Goal: Book appointment/travel/reservation

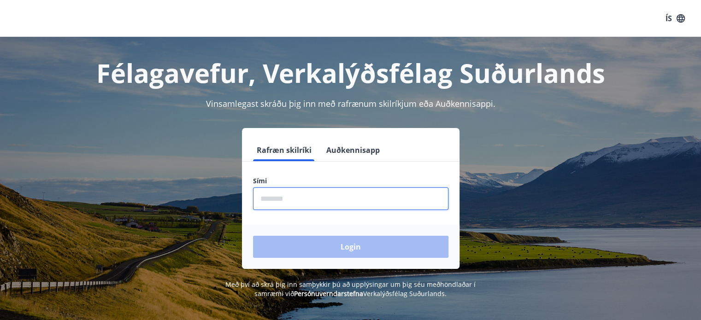
click at [285, 207] on input "phone" at bounding box center [350, 198] width 195 height 23
type input "********"
click at [253, 236] on button "Login" at bounding box center [350, 247] width 195 height 22
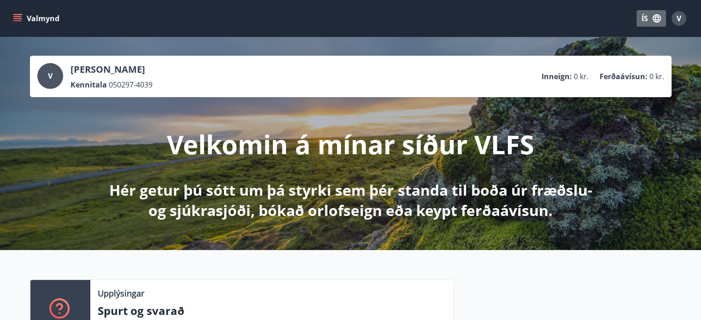
click at [657, 13] on icon "button" at bounding box center [656, 18] width 10 height 10
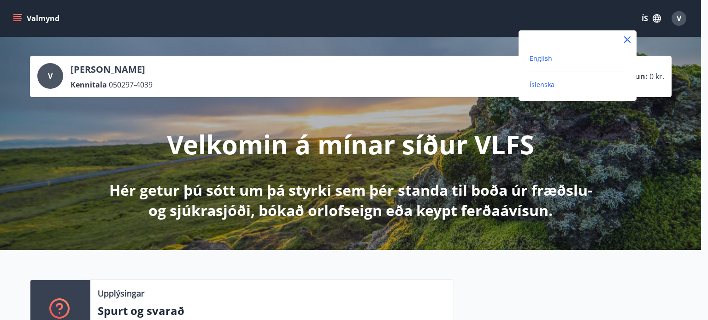
click at [532, 58] on span "English" at bounding box center [540, 58] width 23 height 9
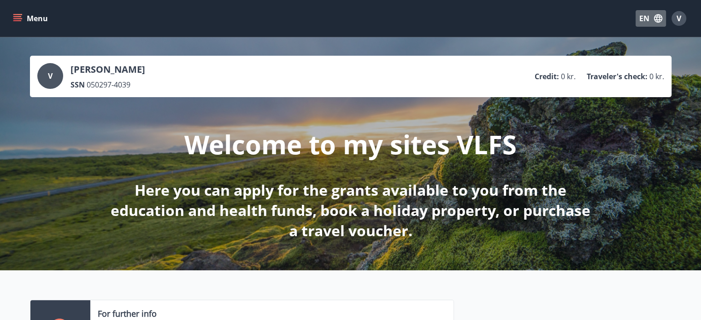
click at [652, 14] on button "EN" at bounding box center [650, 18] width 30 height 17
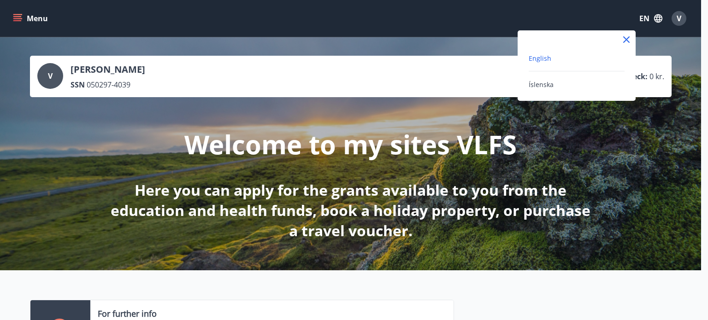
click at [455, 116] on div at bounding box center [354, 160] width 708 height 320
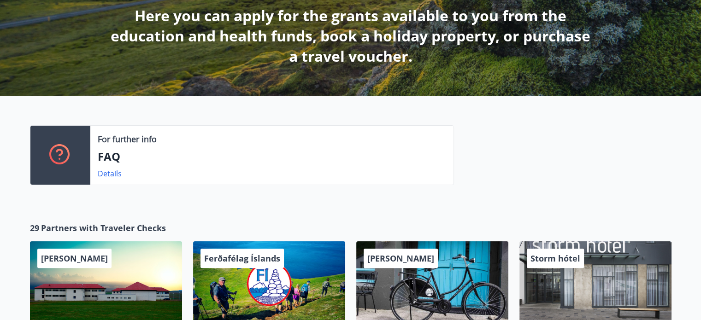
scroll to position [203, 0]
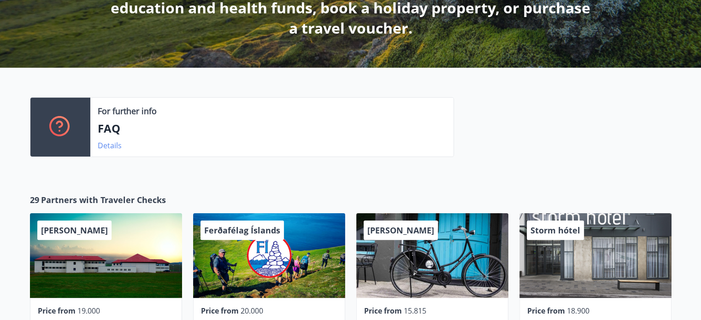
click at [110, 146] on link "Details" at bounding box center [110, 145] width 24 height 10
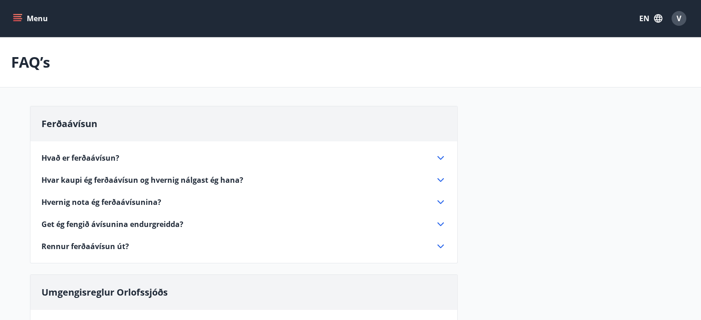
click at [20, 18] on icon "menu" at bounding box center [18, 18] width 10 height 1
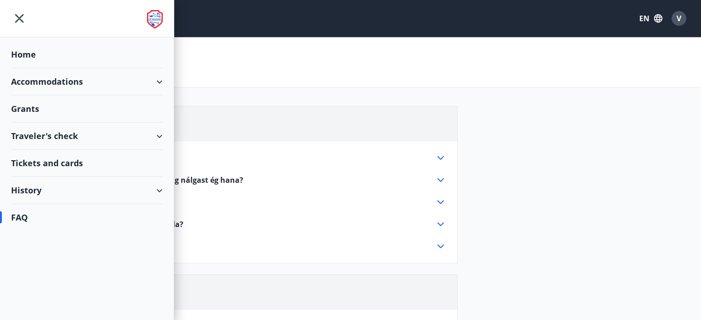
click at [57, 184] on div "History" at bounding box center [87, 190] width 152 height 27
click at [39, 312] on div "Grant history" at bounding box center [86, 310] width 137 height 19
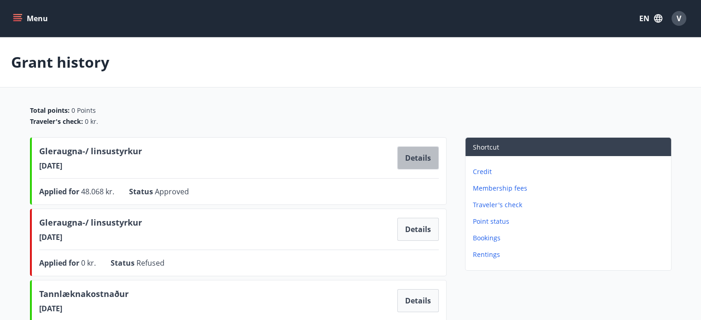
click at [419, 165] on button "Details" at bounding box center [417, 157] width 41 height 23
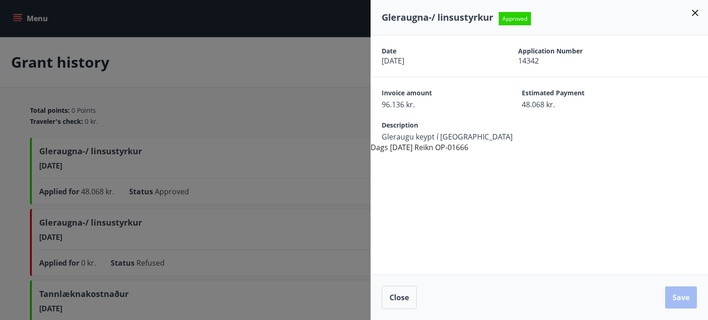
click at [692, 14] on icon at bounding box center [694, 12] width 11 height 11
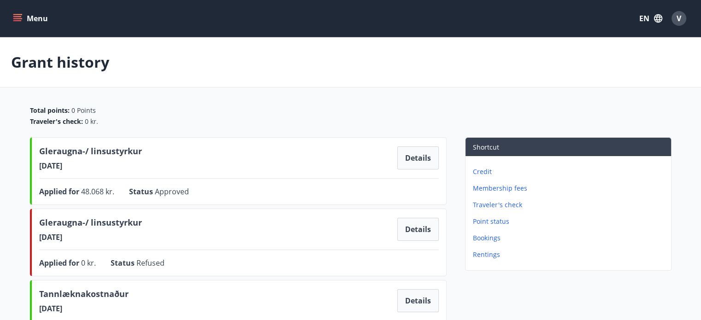
click at [18, 15] on icon "menu" at bounding box center [18, 14] width 10 height 1
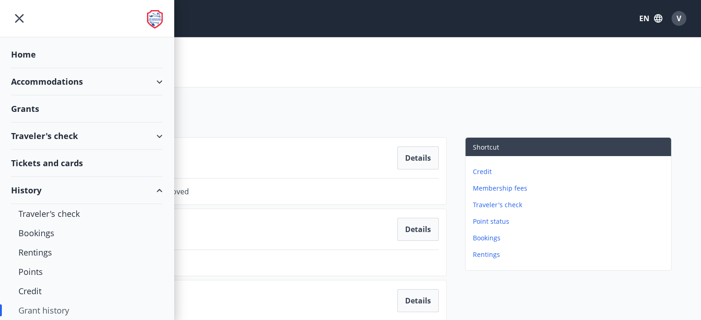
click at [153, 79] on div "Accommodations" at bounding box center [87, 81] width 152 height 27
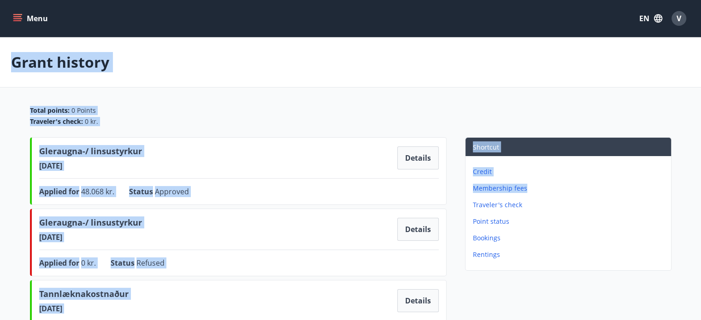
drag, startPoint x: 580, startPoint y: 179, endPoint x: 620, endPoint y: -26, distance: 209.2
click at [620, 0] on html "Menu EN V Grant history Total points : 0 Points Traveler's check : 0 kr. Glerau…" at bounding box center [350, 268] width 701 height 536
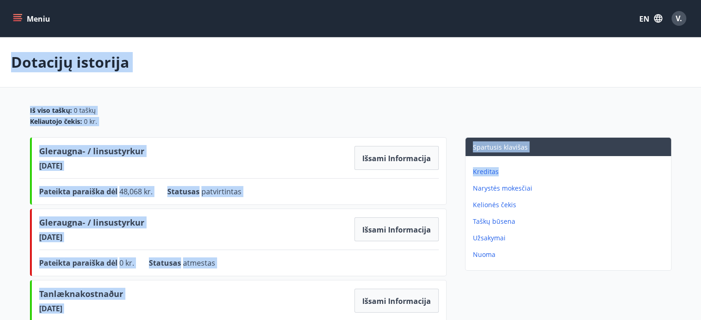
click at [12, 19] on button "Meniu" at bounding box center [32, 18] width 43 height 17
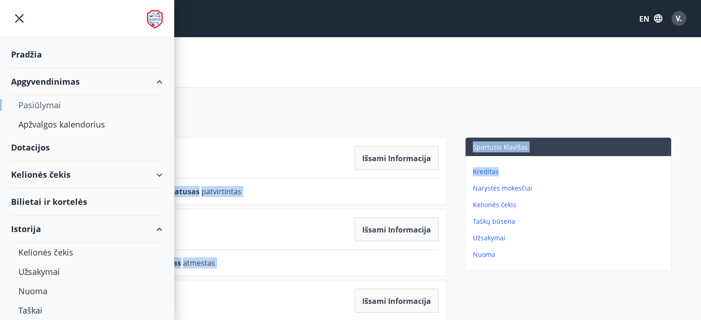
click at [53, 106] on font "Pasiūlymai" at bounding box center [39, 104] width 42 height 11
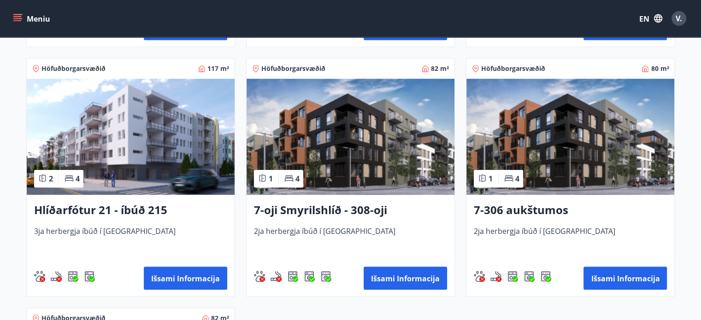
scroll to position [405, 0]
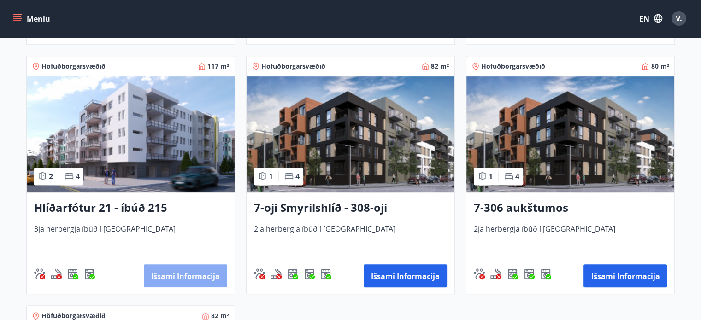
click at [171, 271] on font "Išsami informacija" at bounding box center [185, 276] width 69 height 10
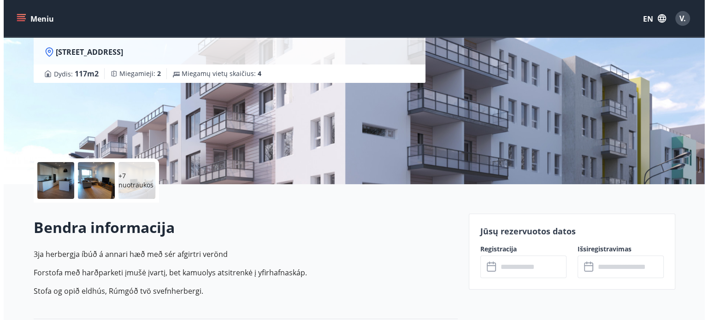
scroll to position [111, 0]
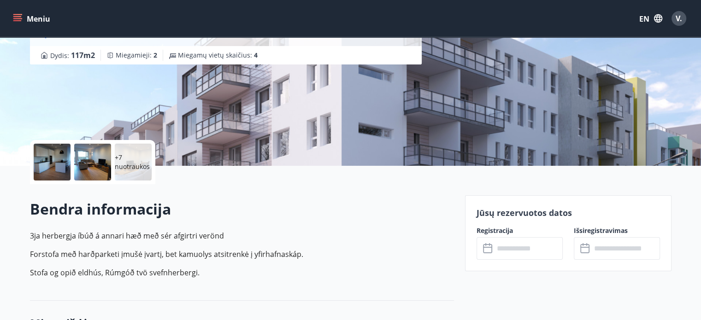
click at [49, 160] on div at bounding box center [52, 162] width 37 height 37
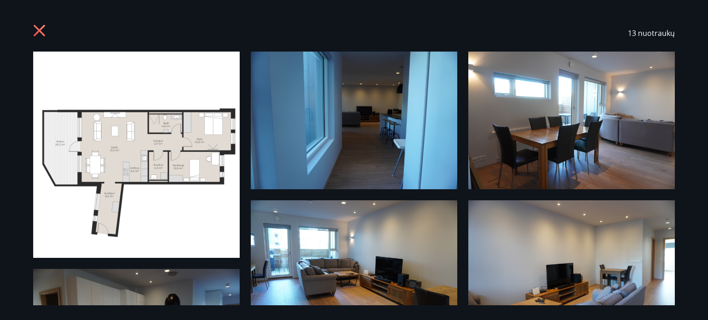
click at [707, 283] on div "13 nuotraukų" at bounding box center [354, 160] width 708 height 320
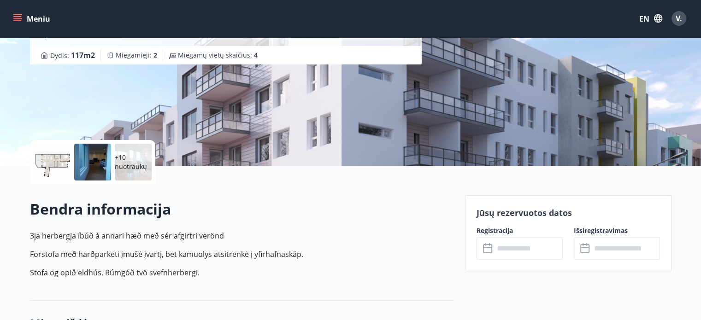
click at [131, 163] on font "+10 nuotraukų" at bounding box center [131, 162] width 32 height 18
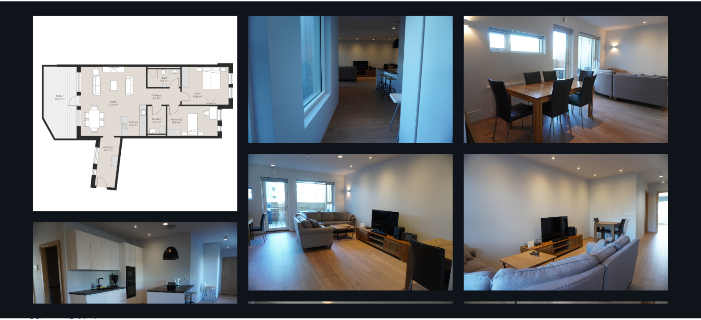
scroll to position [0, 0]
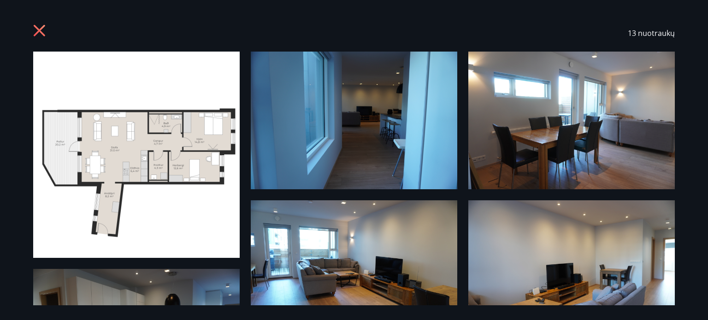
click at [40, 29] on icon at bounding box center [40, 31] width 12 height 12
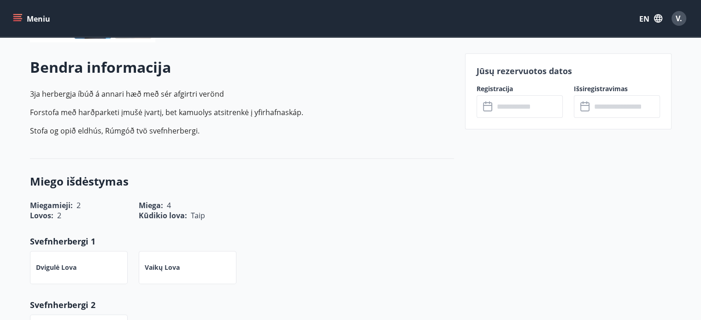
scroll to position [258, 0]
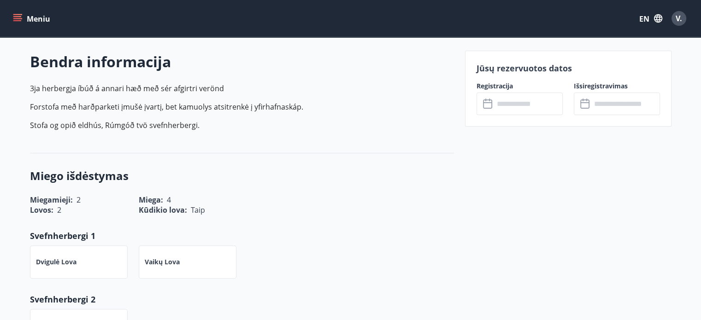
click at [510, 109] on input "text" at bounding box center [528, 104] width 69 height 23
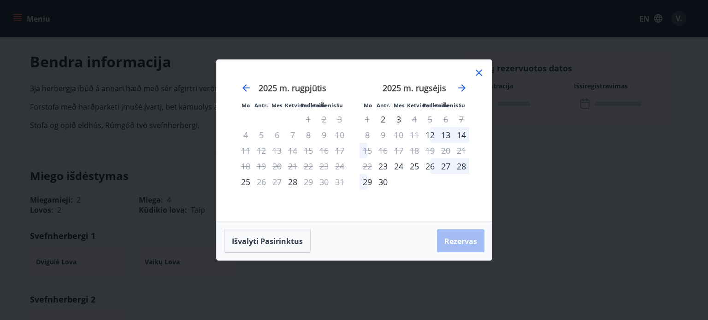
click at [432, 163] on div "26" at bounding box center [430, 166] width 16 height 16
click at [446, 164] on font "27" at bounding box center [445, 166] width 9 height 11
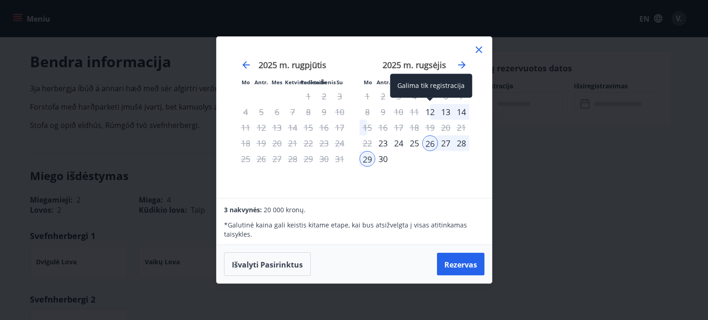
click at [434, 112] on div "12" at bounding box center [430, 112] width 16 height 16
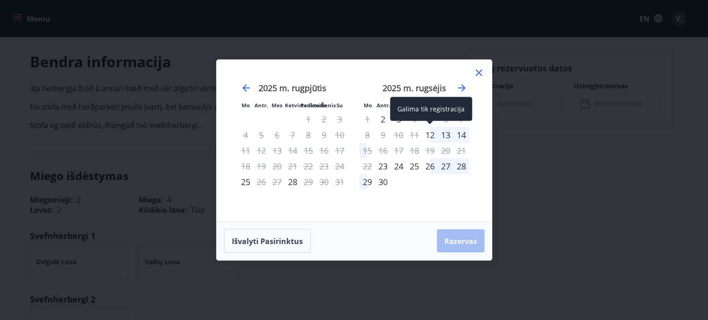
click at [431, 136] on div "12" at bounding box center [430, 135] width 16 height 16
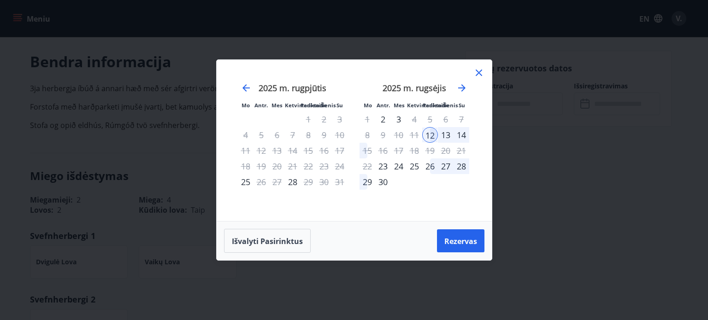
click at [462, 133] on font "14" at bounding box center [460, 134] width 9 height 11
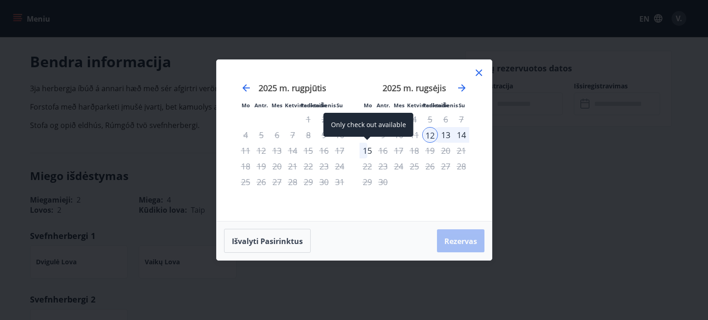
click at [368, 148] on font "15" at bounding box center [367, 150] width 9 height 11
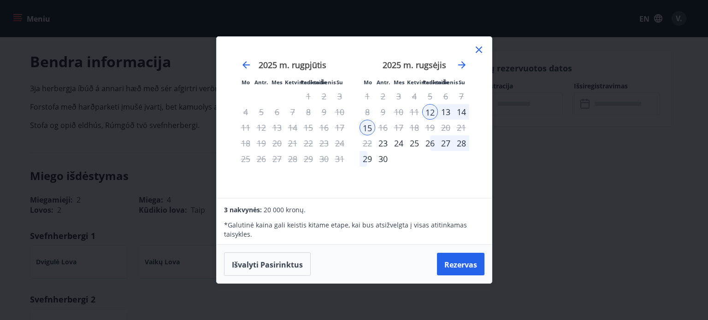
click at [458, 117] on font "14" at bounding box center [460, 111] width 9 height 11
click at [481, 58] on div at bounding box center [478, 51] width 11 height 14
click at [449, 113] on font "13" at bounding box center [445, 111] width 9 height 11
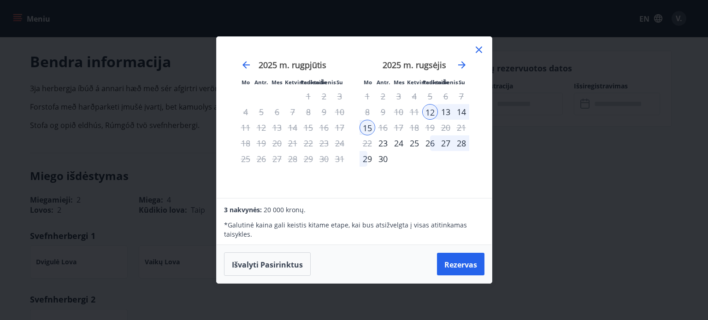
click at [449, 113] on font "13" at bounding box center [445, 111] width 9 height 11
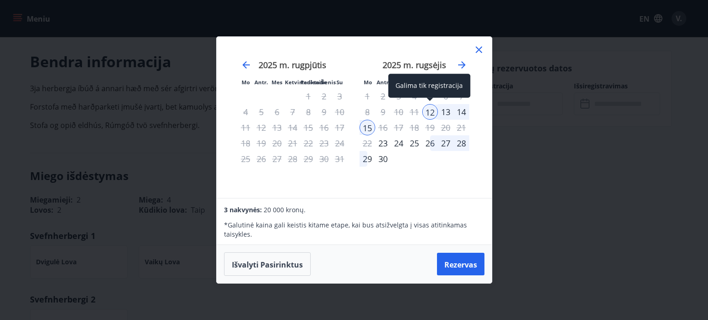
click at [426, 111] on div "12" at bounding box center [430, 112] width 16 height 16
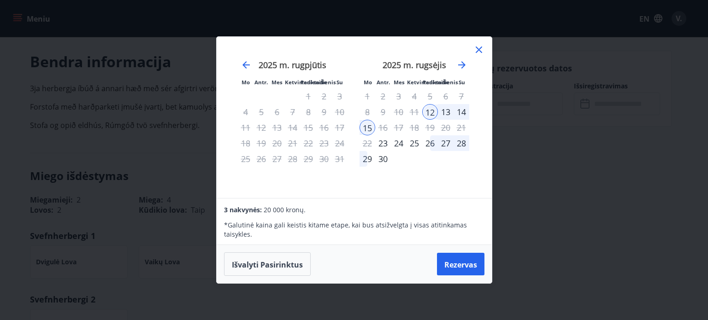
click at [442, 111] on font "13" at bounding box center [445, 111] width 9 height 11
click at [428, 145] on font "26" at bounding box center [429, 143] width 9 height 11
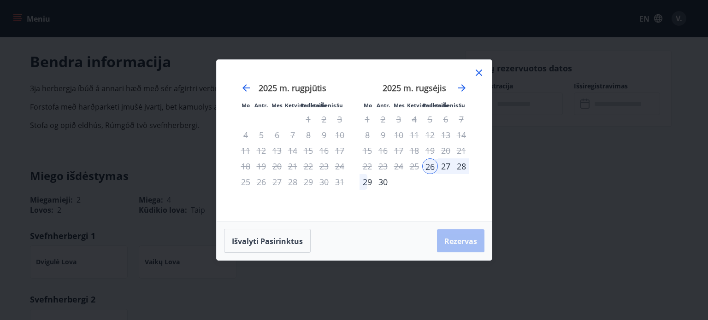
click at [445, 163] on font "27" at bounding box center [445, 166] width 9 height 11
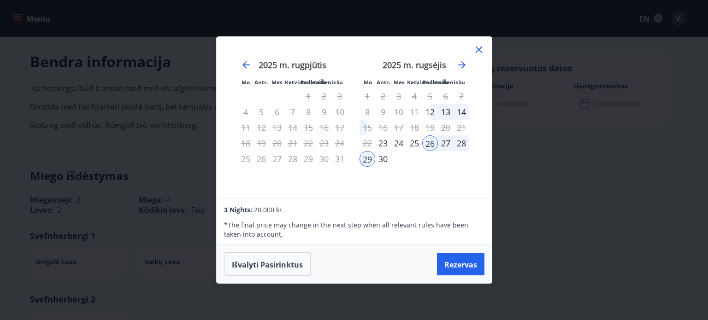
click at [445, 163] on td "Kalendorius" at bounding box center [446, 159] width 16 height 16
click at [477, 55] on div at bounding box center [478, 51] width 11 height 14
click at [477, 52] on icon at bounding box center [478, 49] width 11 height 11
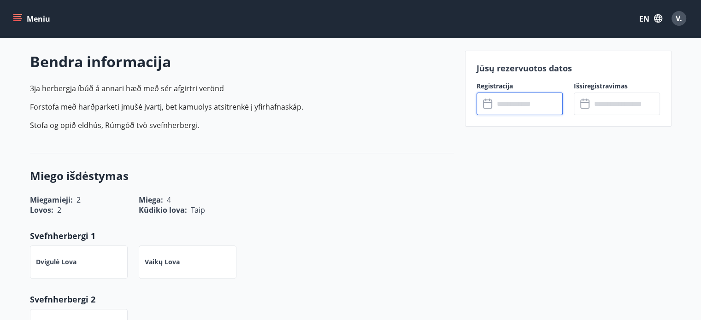
scroll to position [0, 0]
